Goal: Information Seeking & Learning: Learn about a topic

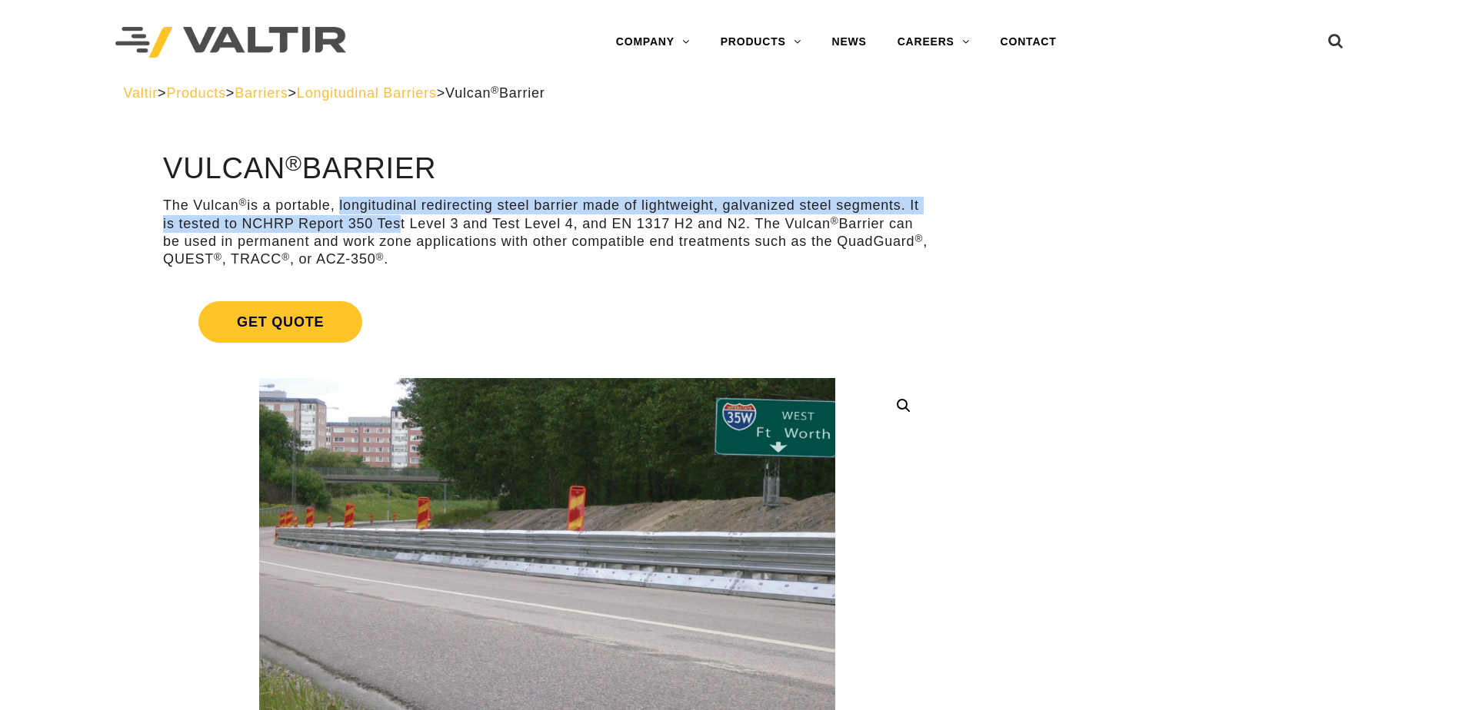
drag, startPoint x: 338, startPoint y: 208, endPoint x: 393, endPoint y: 222, distance: 56.3
click at [393, 222] on p "The Vulcan ® is a portable, longitudinal redirecting steel barrier made of ligh…" at bounding box center [547, 233] width 768 height 72
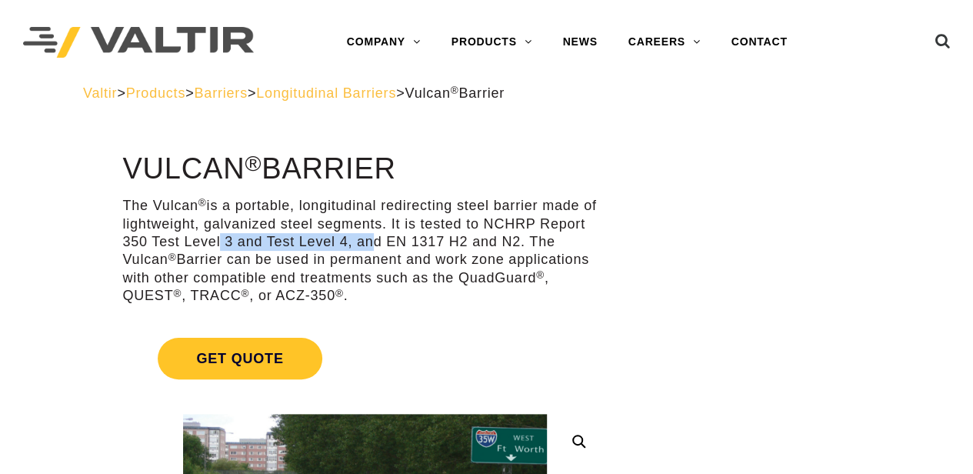
drag, startPoint x: 215, startPoint y: 235, endPoint x: 361, endPoint y: 240, distance: 146.2
click at [361, 240] on p "The Vulcan ® is a portable, longitudinal redirecting steel barrier made of ligh…" at bounding box center [364, 251] width 484 height 108
drag, startPoint x: 361, startPoint y: 240, endPoint x: 345, endPoint y: 243, distance: 16.4
click at [345, 243] on p "The Vulcan ® is a portable, longitudinal redirecting steel barrier made of ligh…" at bounding box center [364, 251] width 484 height 108
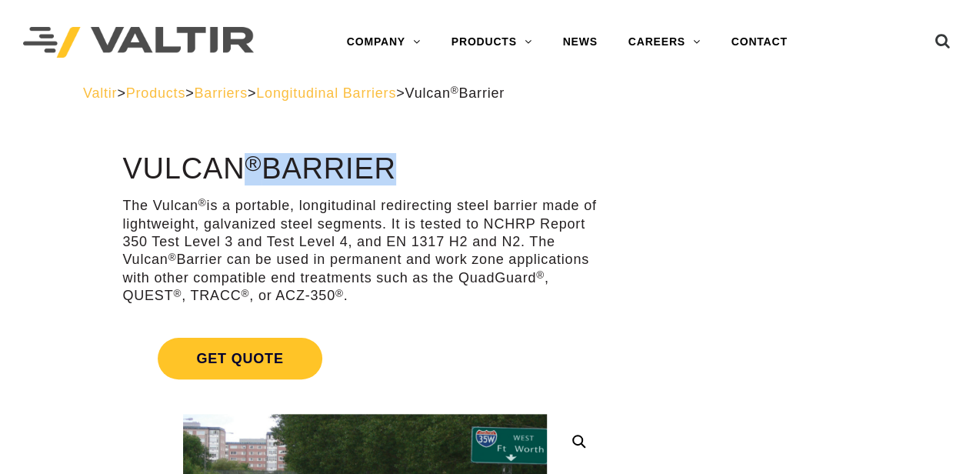
drag, startPoint x: 148, startPoint y: 174, endPoint x: 388, endPoint y: 173, distance: 239.9
click at [388, 173] on h1 "Vulcan ® Barrier" at bounding box center [364, 169] width 484 height 32
drag, startPoint x: 388, startPoint y: 173, endPoint x: 391, endPoint y: 200, distance: 27.2
click at [391, 200] on p "The Vulcan ® is a portable, longitudinal redirecting steel barrier made of ligh…" at bounding box center [364, 251] width 484 height 108
click at [342, 240] on p "The Vulcan ® is a portable, longitudinal redirecting steel barrier made of ligh…" at bounding box center [364, 251] width 484 height 108
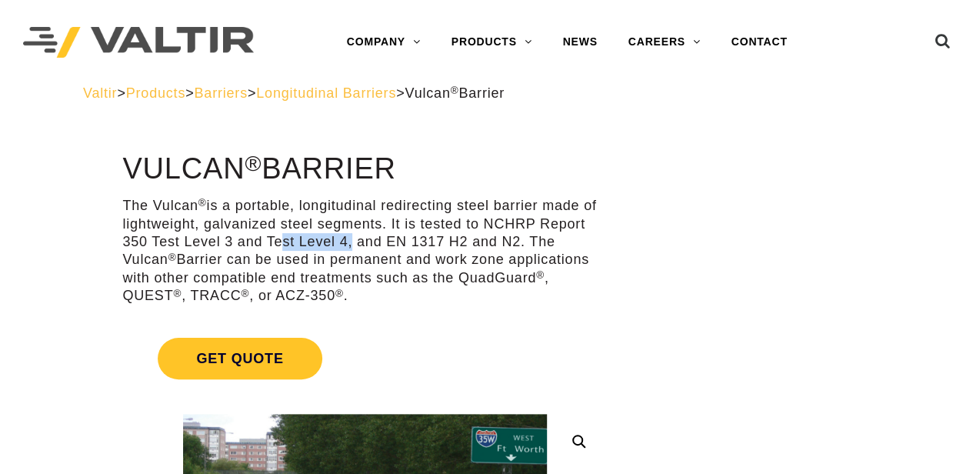
drag, startPoint x: 344, startPoint y: 240, endPoint x: 274, endPoint y: 241, distance: 70.7
click at [274, 241] on p "The Vulcan ® is a portable, longitudinal redirecting steel barrier made of ligh…" at bounding box center [364, 251] width 484 height 108
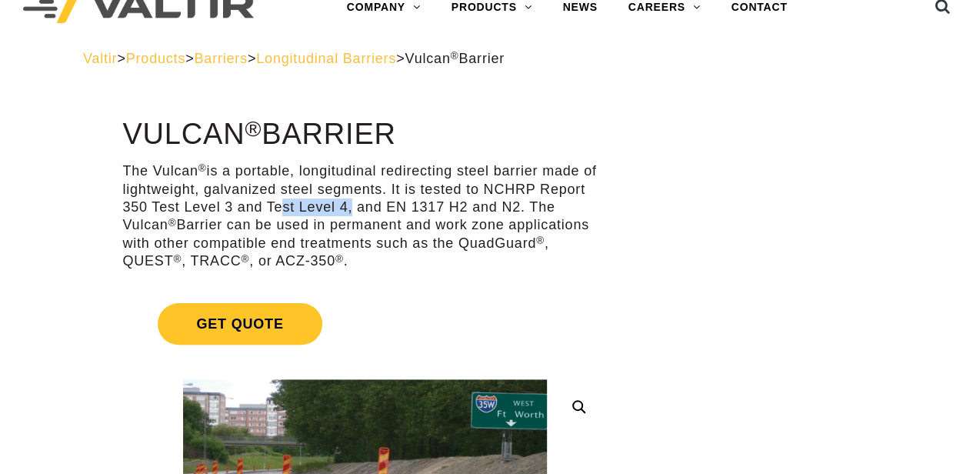
scroll to position [102, 0]
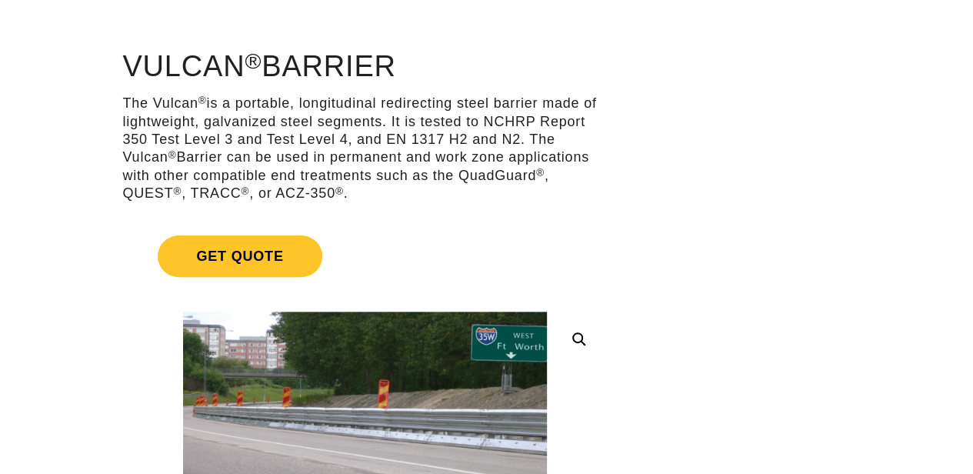
click at [457, 180] on p "The Vulcan ® is a portable, longitudinal redirecting steel barrier made of ligh…" at bounding box center [364, 149] width 484 height 108
drag, startPoint x: 269, startPoint y: 136, endPoint x: 346, endPoint y: 140, distance: 77.0
click at [346, 140] on p "The Vulcan ® is a portable, longitudinal redirecting steel barrier made of ligh…" at bounding box center [364, 149] width 484 height 108
drag, startPoint x: 234, startPoint y: 136, endPoint x: 148, endPoint y: 140, distance: 85.4
click at [148, 140] on p "The Vulcan ® is a portable, longitudinal redirecting steel barrier made of ligh…" at bounding box center [364, 149] width 484 height 108
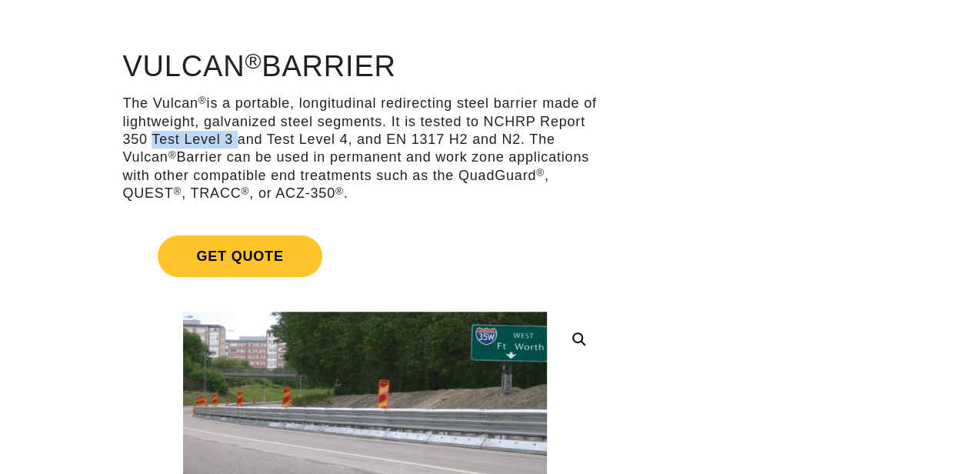
drag, startPoint x: 148, startPoint y: 140, endPoint x: 235, endPoint y: 148, distance: 87.2
click at [221, 145] on p "The Vulcan ® is a portable, longitudinal redirecting steel barrier made of ligh…" at bounding box center [364, 149] width 484 height 108
drag, startPoint x: 266, startPoint y: 137, endPoint x: 345, endPoint y: 141, distance: 79.3
click at [345, 141] on p "The Vulcan ® is a portable, longitudinal redirecting steel barrier made of ligh…" at bounding box center [364, 149] width 484 height 108
